Goal: Task Accomplishment & Management: Use online tool/utility

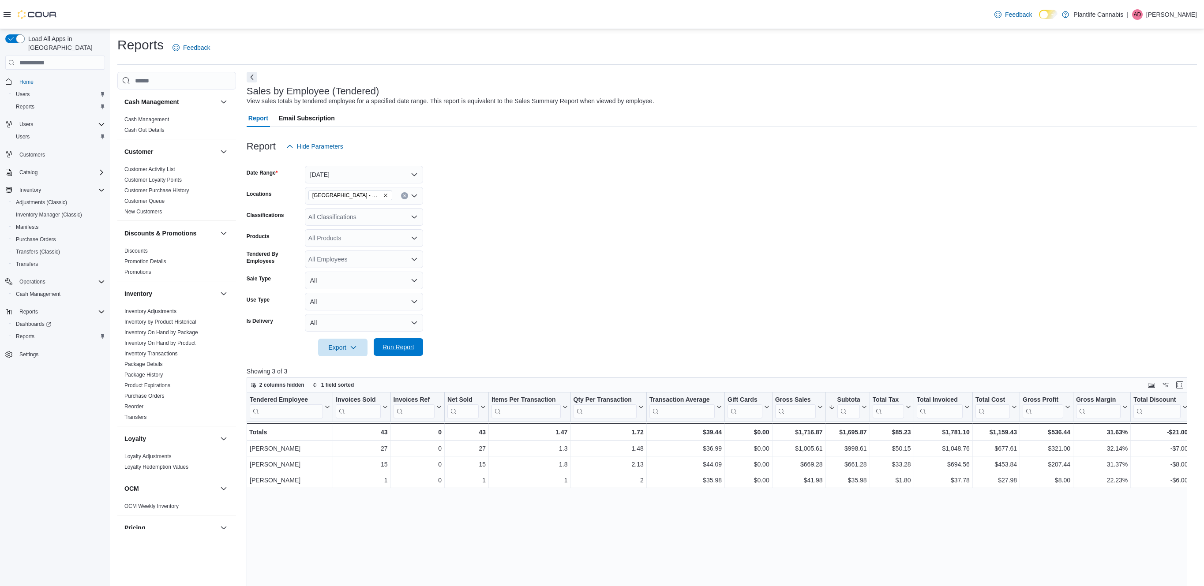
scroll to position [15, 0]
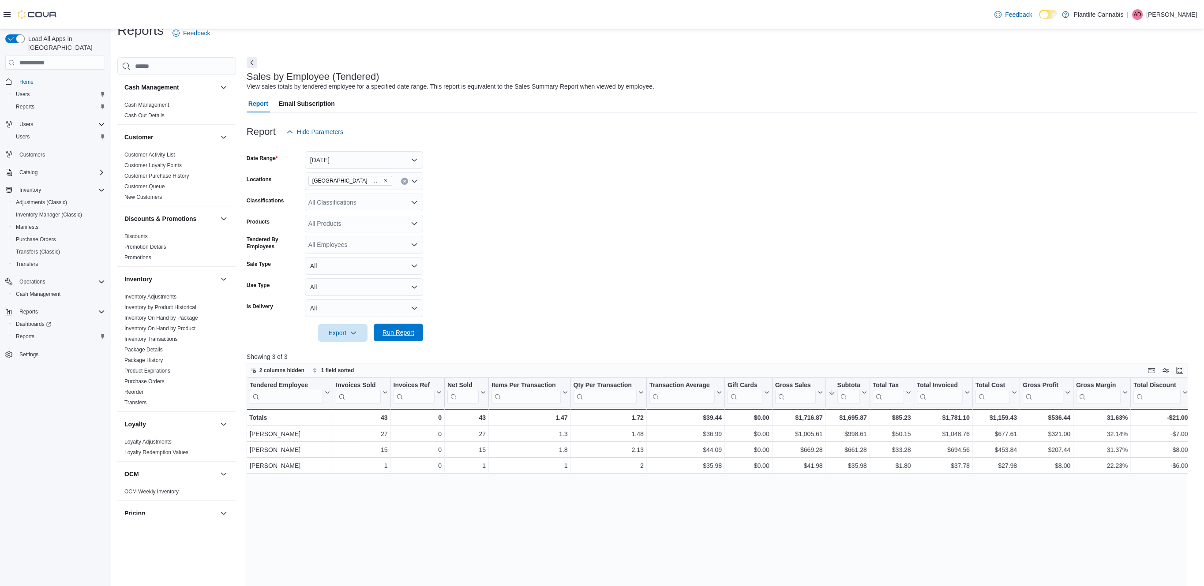
click at [400, 336] on span "Run Report" at bounding box center [398, 332] width 32 height 9
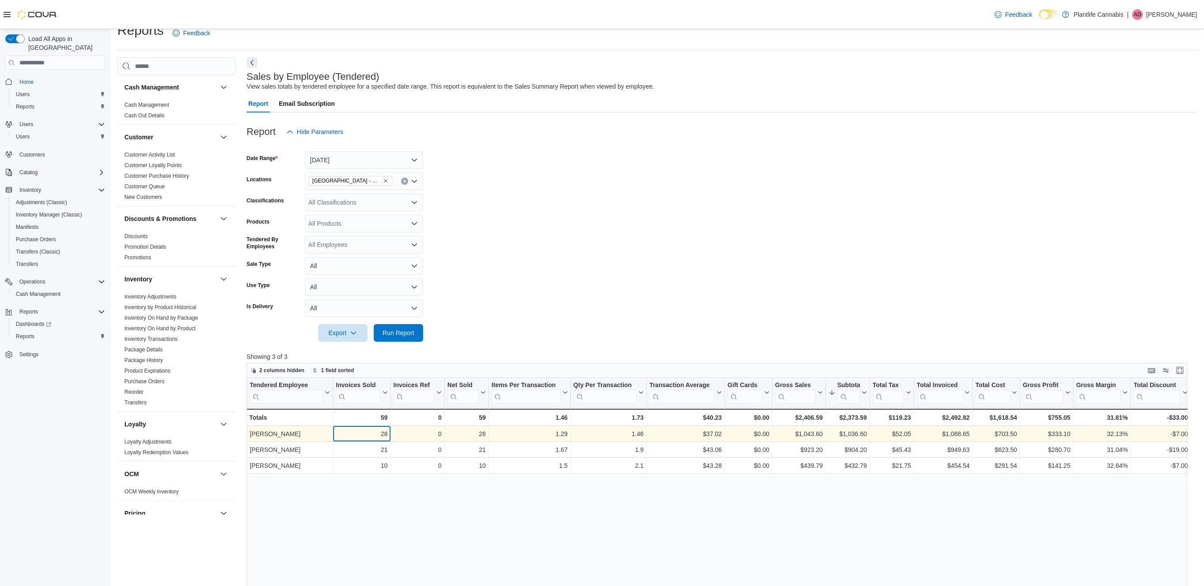
click at [383, 435] on div "28" at bounding box center [362, 434] width 52 height 11
copy div "28"
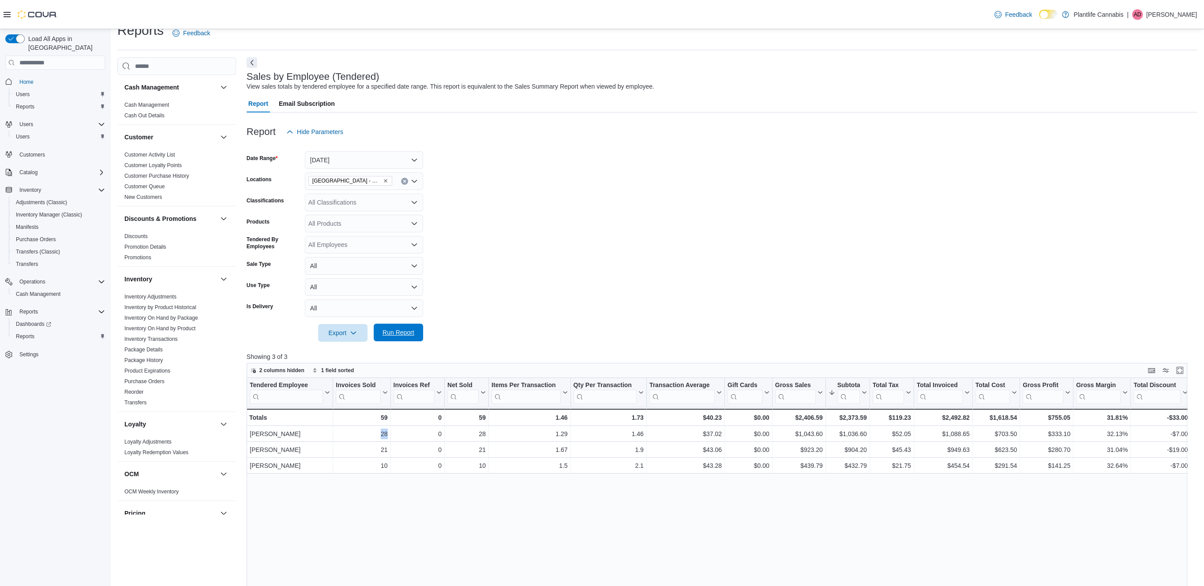
click at [406, 328] on span "Run Report" at bounding box center [398, 333] width 39 height 18
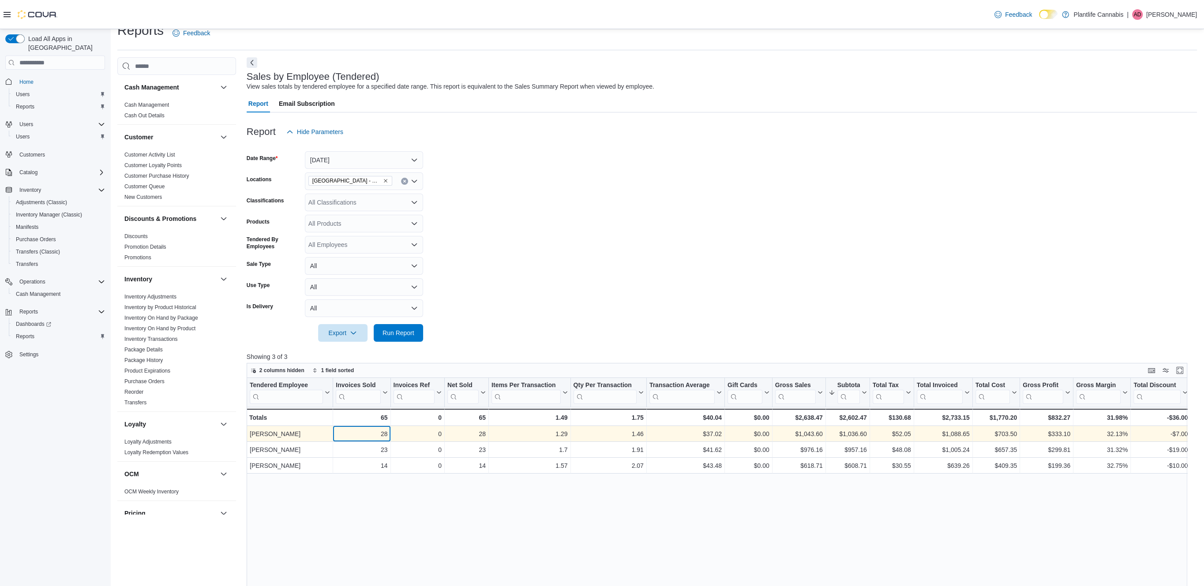
click at [384, 432] on div "28" at bounding box center [362, 434] width 52 height 11
copy div "28"
click at [716, 436] on div "$37.02" at bounding box center [685, 434] width 72 height 11
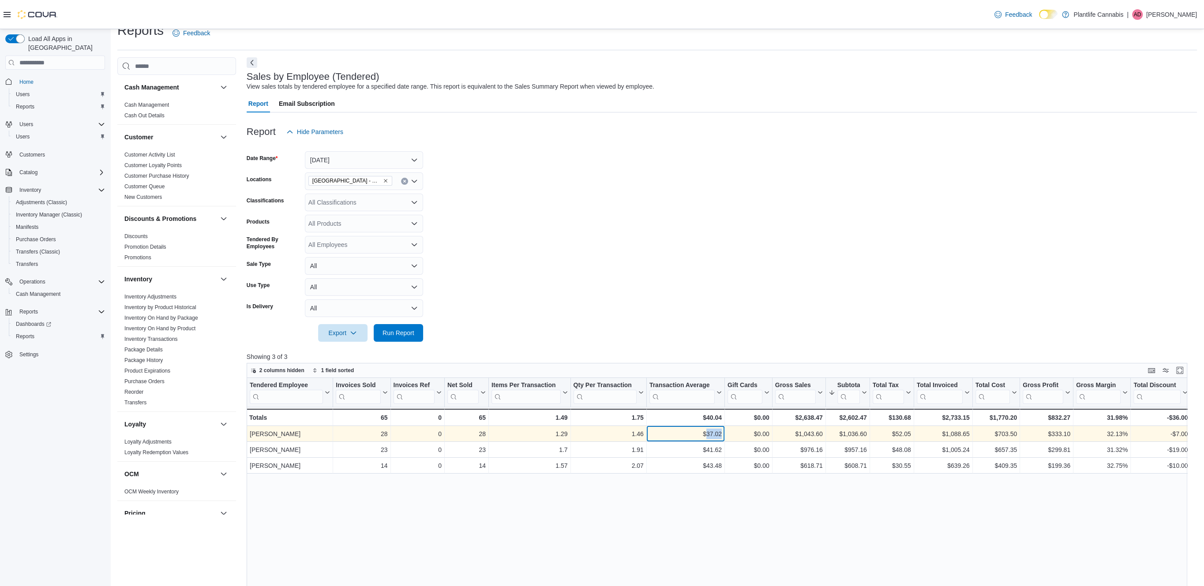
copy div "37.02"
click at [855, 433] on div "$1,036.60" at bounding box center [847, 434] width 38 height 11
copy div "1,036.60"
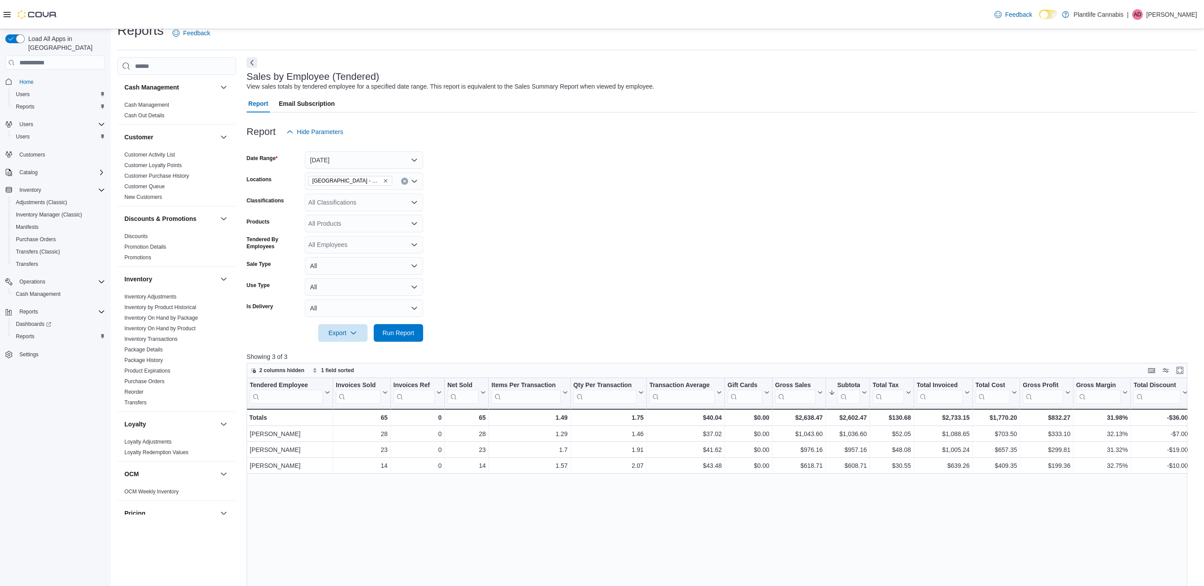
click at [374, 201] on div "All Classifications" at bounding box center [364, 203] width 118 height 18
type input "***"
click at [363, 218] on span "Accessory Group" at bounding box center [347, 217] width 47 height 9
click at [401, 345] on div at bounding box center [722, 347] width 950 height 11
click at [404, 339] on span "Run Report" at bounding box center [398, 333] width 39 height 18
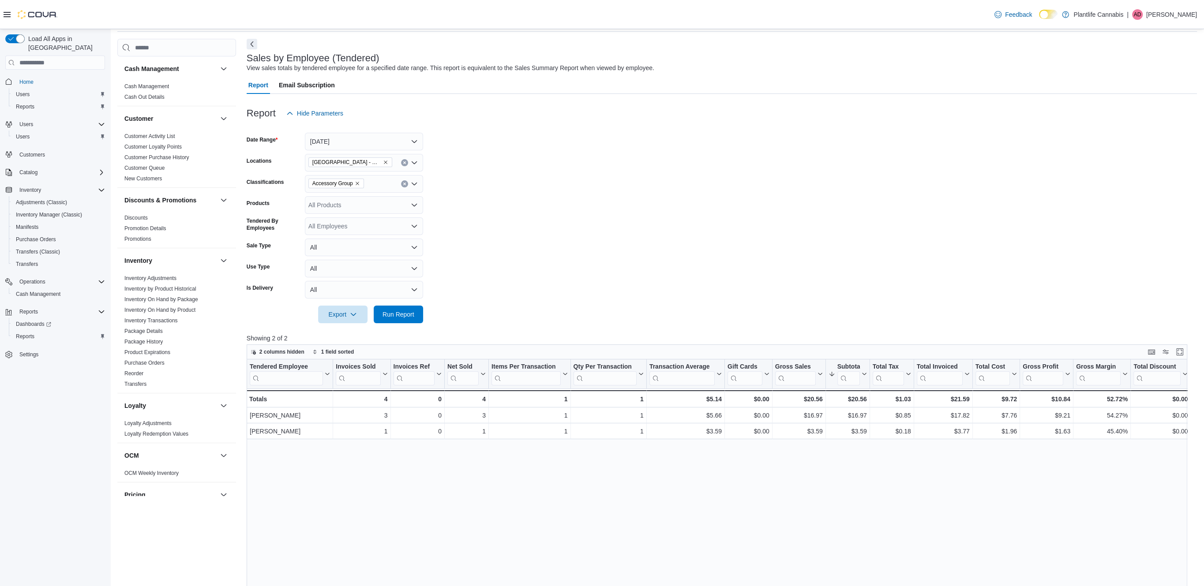
scroll to position [38, 0]
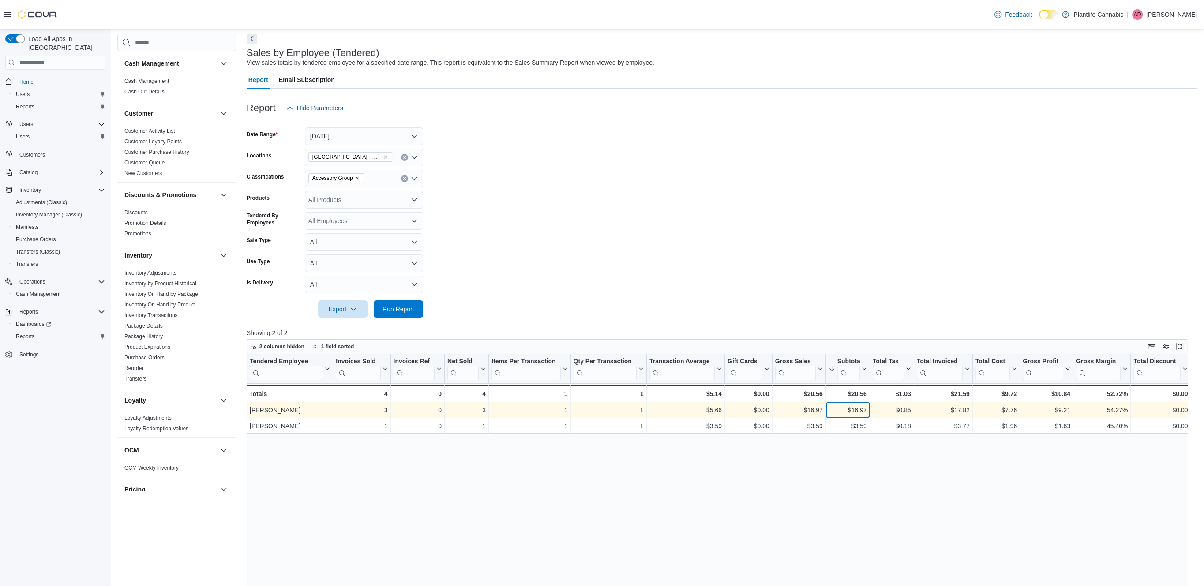
click at [858, 408] on div "$16.97" at bounding box center [847, 410] width 38 height 11
copy div "16.97"
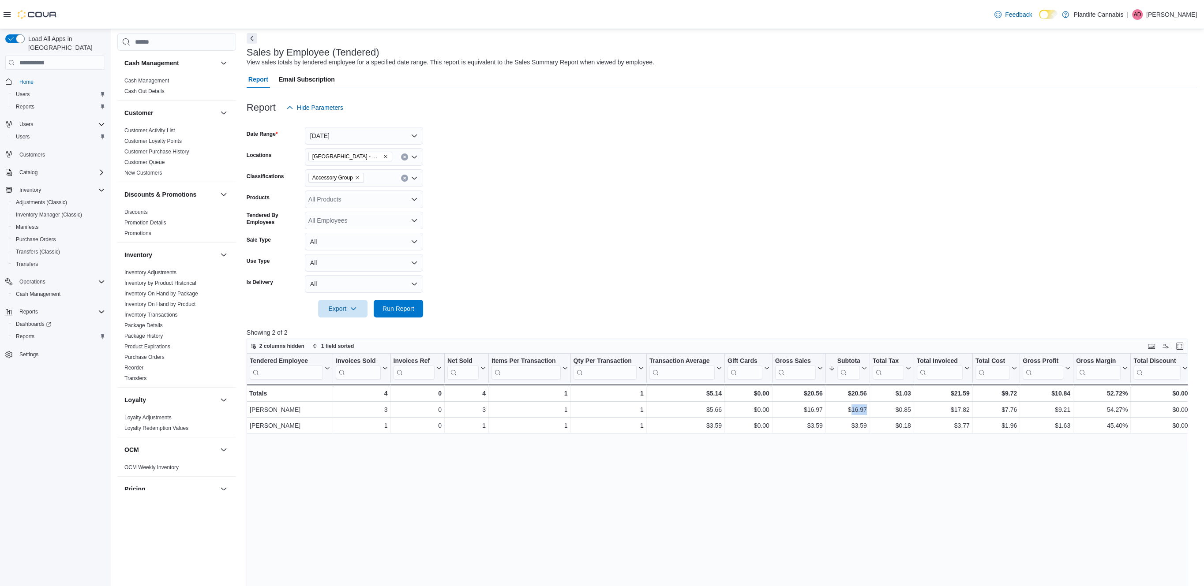
click at [407, 180] on button "Clear input" at bounding box center [404, 178] width 7 height 7
click at [584, 224] on form "Date Range [DATE] Locations [GEOGRAPHIC_DATA] - [GEOGRAPHIC_DATA] Market Classi…" at bounding box center [722, 216] width 950 height 201
click at [404, 304] on span "Run Report" at bounding box center [398, 308] width 32 height 9
click at [384, 155] on icon "Remove Calgary - Mahogany Market from selection in this group" at bounding box center [385, 156] width 5 height 5
type input "****"
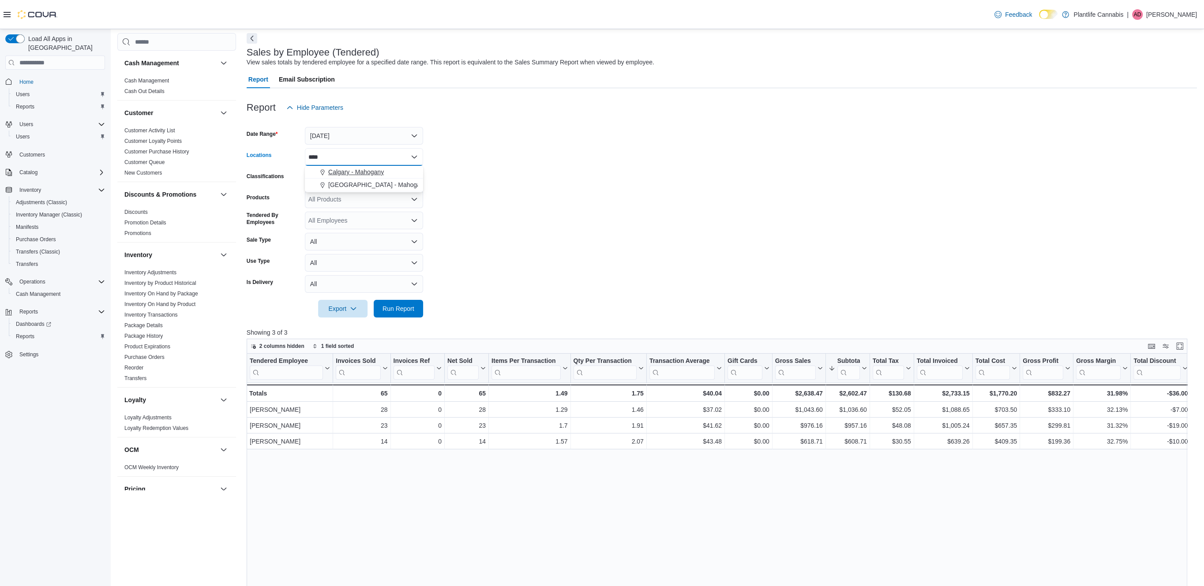
click at [382, 173] on span "Calgary - Mahogany" at bounding box center [356, 172] width 56 height 9
click at [390, 318] on div at bounding box center [722, 323] width 950 height 11
click at [394, 314] on span "Run Report" at bounding box center [398, 309] width 39 height 18
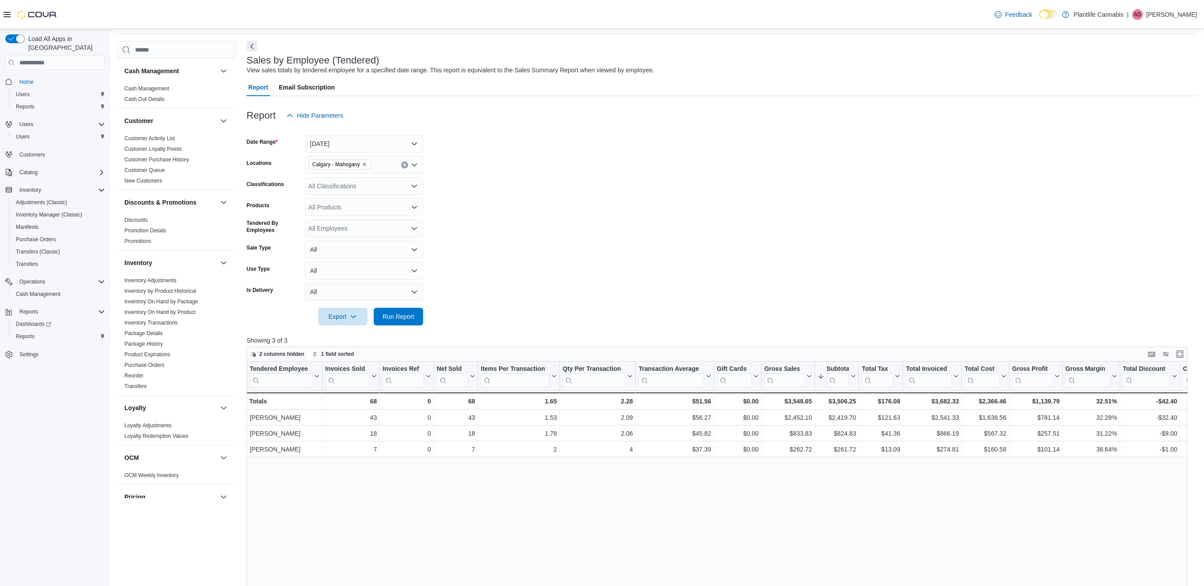
scroll to position [29, 0]
click at [367, 166] on icon "Remove Calgary - Mahogany from selection in this group" at bounding box center [364, 166] width 5 height 5
type input "****"
click at [367, 178] on span "Calgary - Seton" at bounding box center [349, 181] width 43 height 9
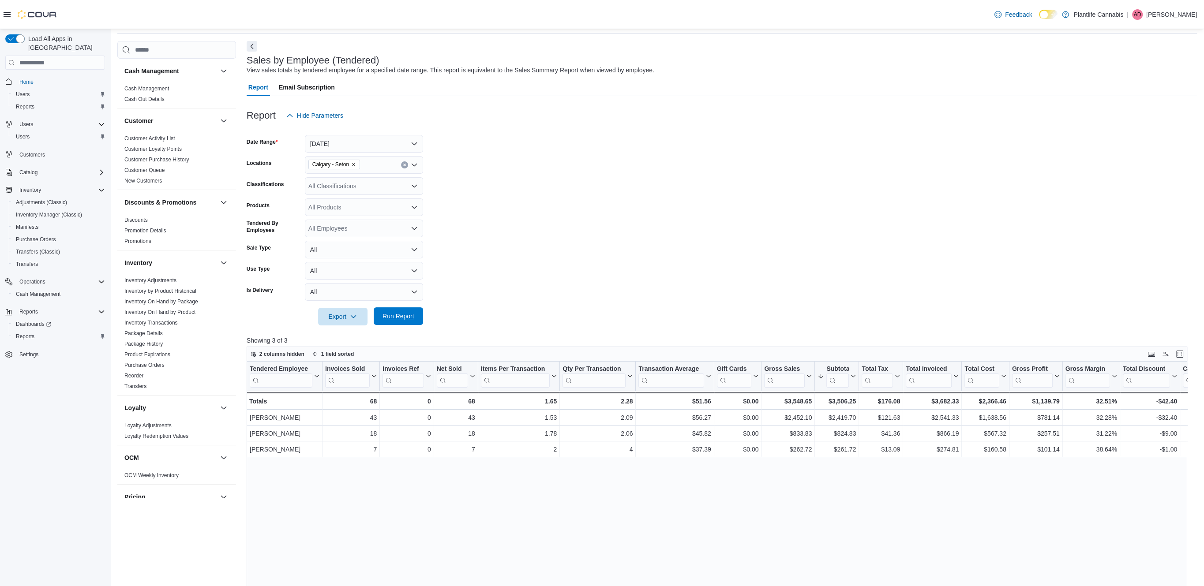
click at [390, 315] on span "Run Report" at bounding box center [398, 316] width 32 height 9
click at [356, 164] on icon "Remove Calgary - Seton from selection in this group" at bounding box center [353, 165] width 5 height 5
type input "***"
click at [372, 191] on span "[GEOGRAPHIC_DATA] - Mahogany Market" at bounding box center [387, 194] width 119 height 9
click at [415, 322] on span "Run Report" at bounding box center [398, 318] width 39 height 18
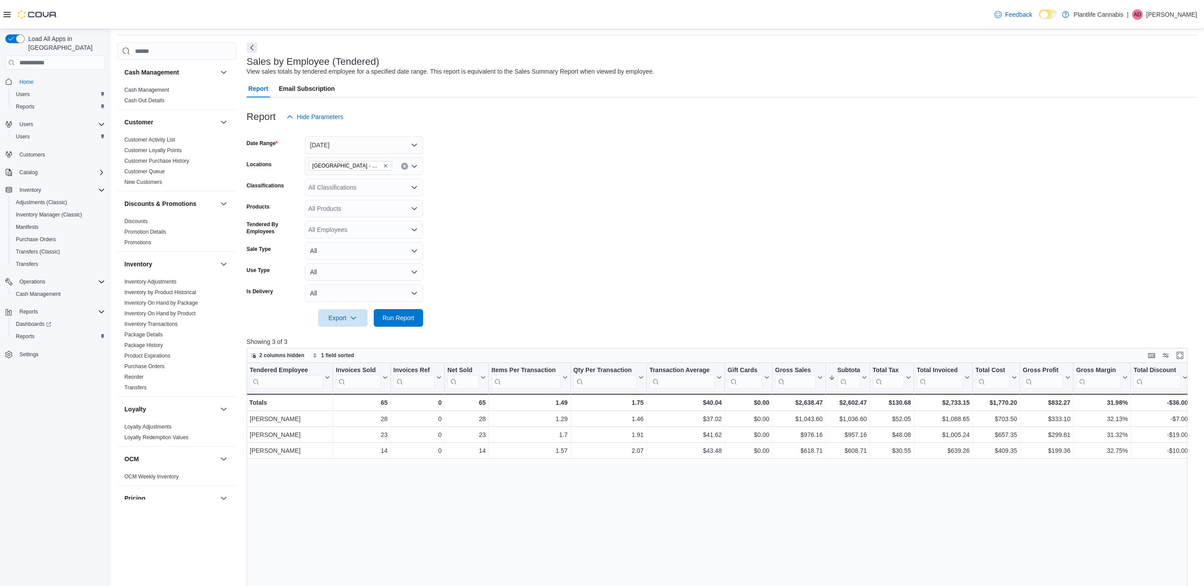
click at [384, 164] on icon "Remove Calgary - Mahogany Market from selection in this group" at bounding box center [385, 165] width 5 height 5
type input "***"
click at [371, 177] on span "Calgary - Seton" at bounding box center [349, 181] width 43 height 9
type input "****"
click at [384, 192] on span "[GEOGRAPHIC_DATA] - Mahogany Market" at bounding box center [387, 194] width 119 height 9
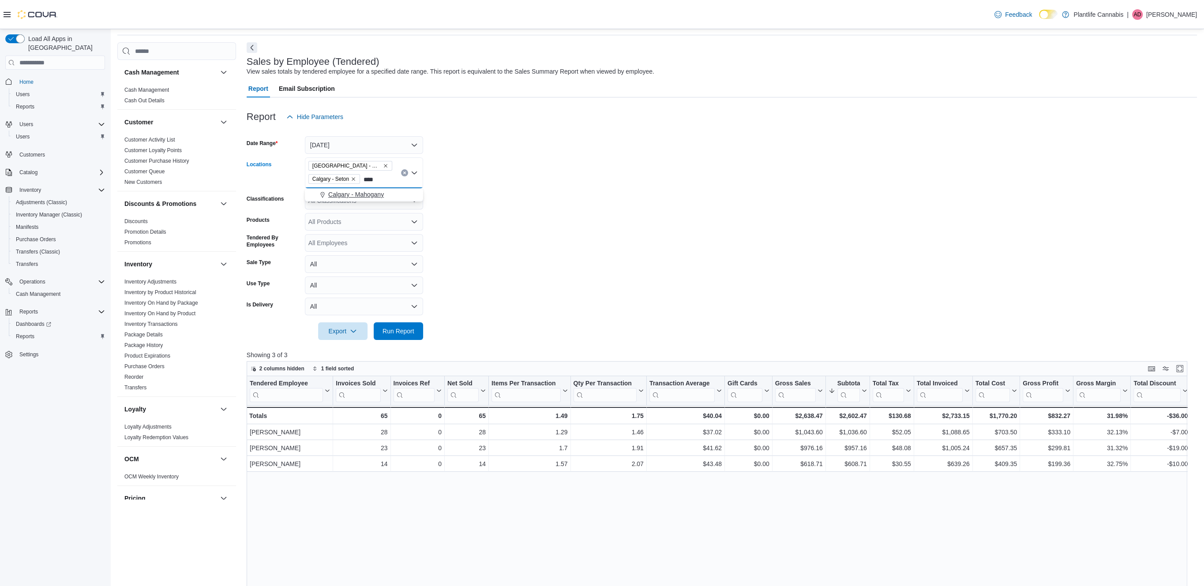
type input "****"
click at [374, 195] on span "Calgary - Mahogany" at bounding box center [356, 194] width 56 height 9
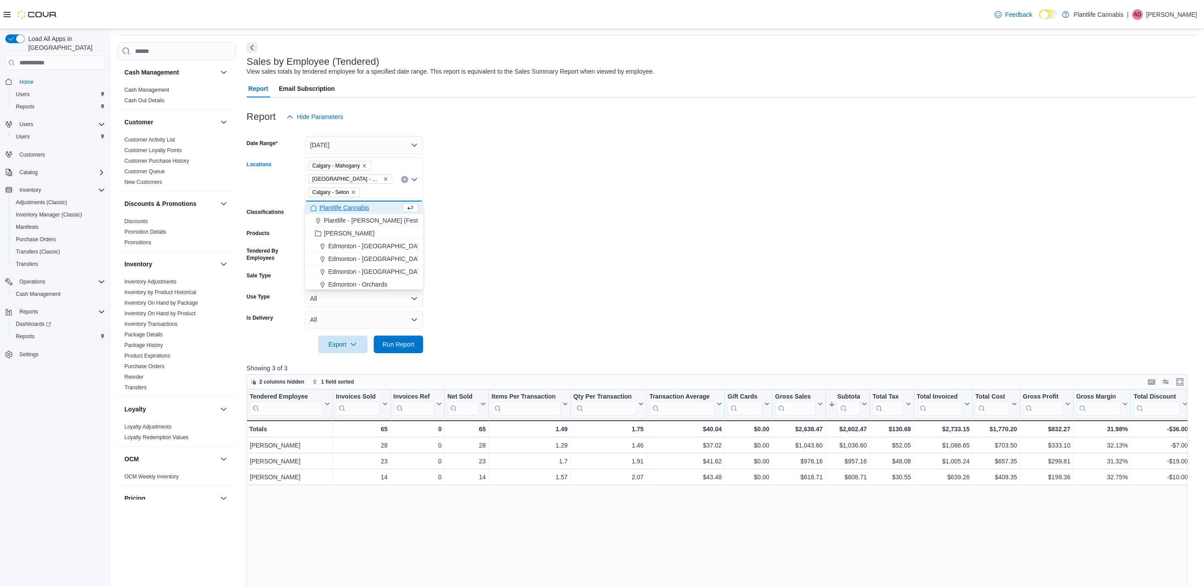
click at [514, 219] on form "Date Range [DATE] Locations [GEOGRAPHIC_DATA] - [GEOGRAPHIC_DATA] [GEOGRAPHIC_D…" at bounding box center [722, 240] width 950 height 228
click at [403, 345] on span "Run Report" at bounding box center [398, 344] width 32 height 9
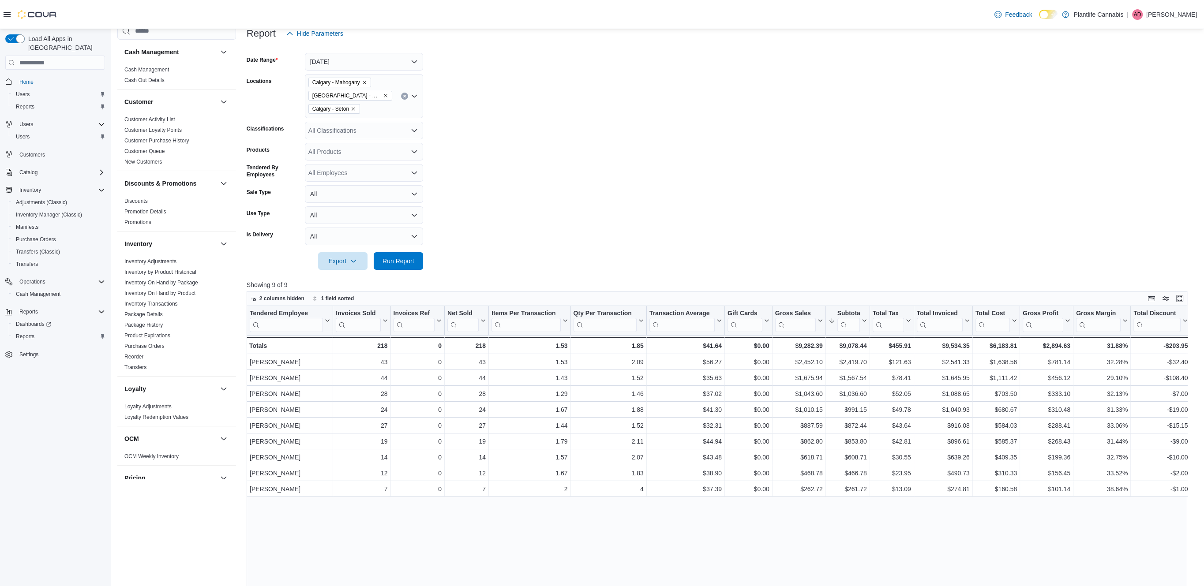
scroll to position [114, 0]
